Goal: Task Accomplishment & Management: Use online tool/utility

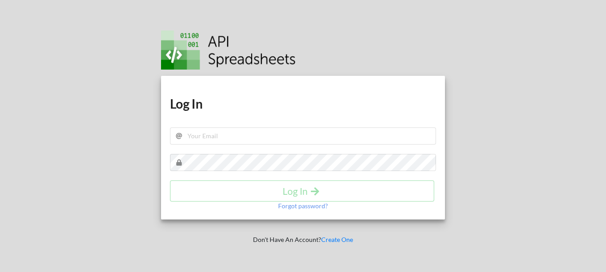
click at [223, 109] on h1 "Log In" at bounding box center [303, 104] width 266 height 16
click at [223, 139] on div "Download hidden Download hidden Log In Log In Forgot password?" at bounding box center [303, 148] width 284 height 144
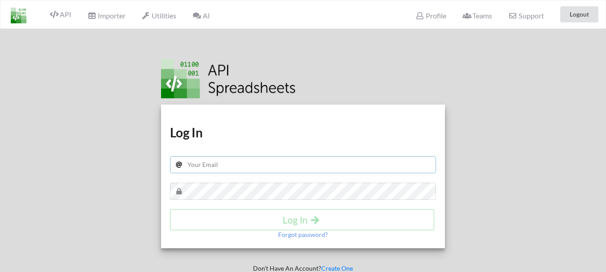
type input "[EMAIL_ADDRESS][DOMAIN_NAME]"
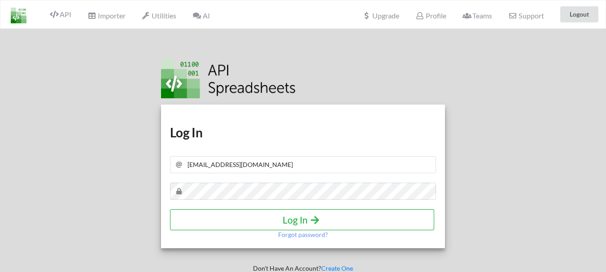
click at [311, 219] on icon "submit" at bounding box center [315, 219] width 11 height 9
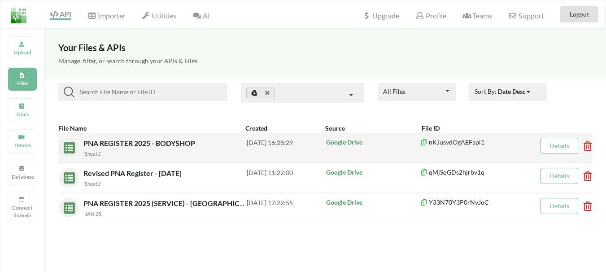
click at [587, 145] on icon at bounding box center [585, 143] width 3 height 4
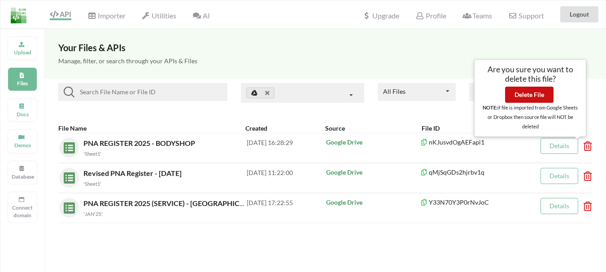
click at [547, 92] on button "Delete File" at bounding box center [529, 95] width 48 height 16
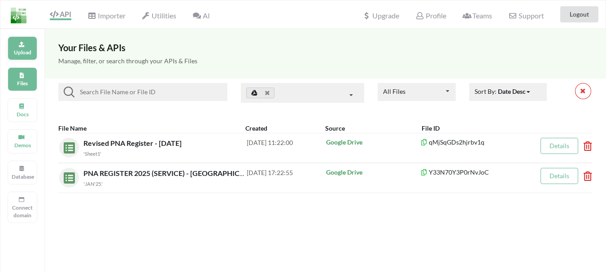
click at [24, 48] on div "Upload" at bounding box center [23, 48] width 30 height 24
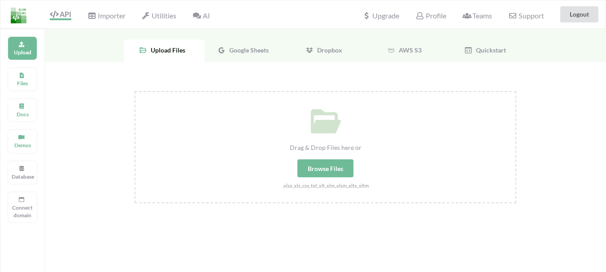
click at [241, 51] on span "Google Sheets" at bounding box center [247, 50] width 43 height 8
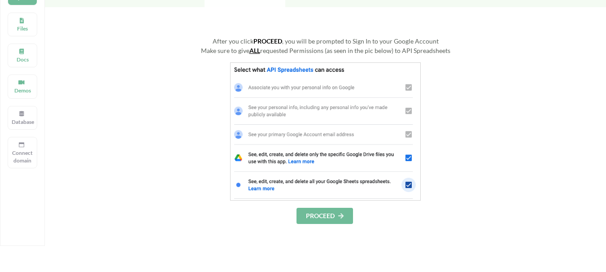
scroll to position [90, 0]
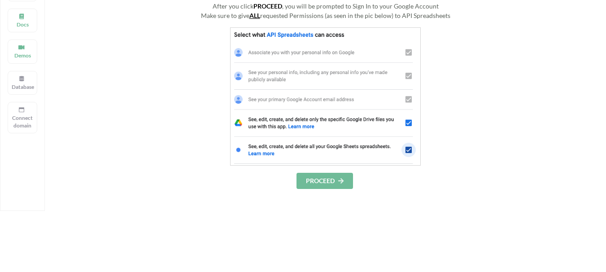
click at [315, 176] on button "PROCEED" at bounding box center [325, 181] width 57 height 16
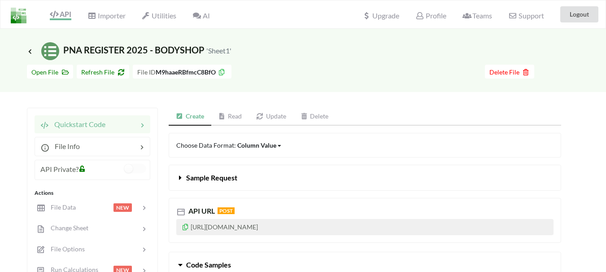
scroll to position [45, 0]
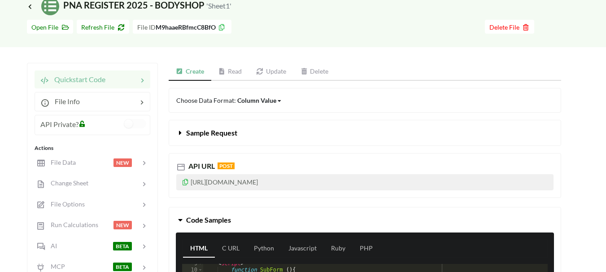
click at [237, 73] on link "Read" at bounding box center [230, 72] width 38 height 18
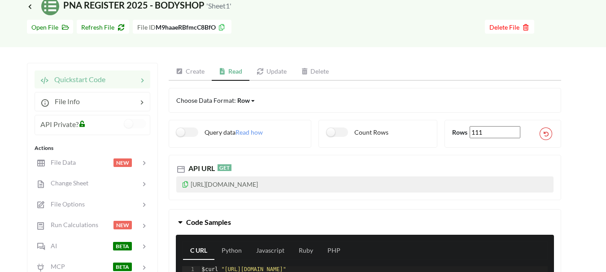
click at [184, 186] on icon at bounding box center [186, 183] width 8 height 6
click at [185, 184] on icon at bounding box center [186, 183] width 8 height 6
